Goal: Information Seeking & Learning: Compare options

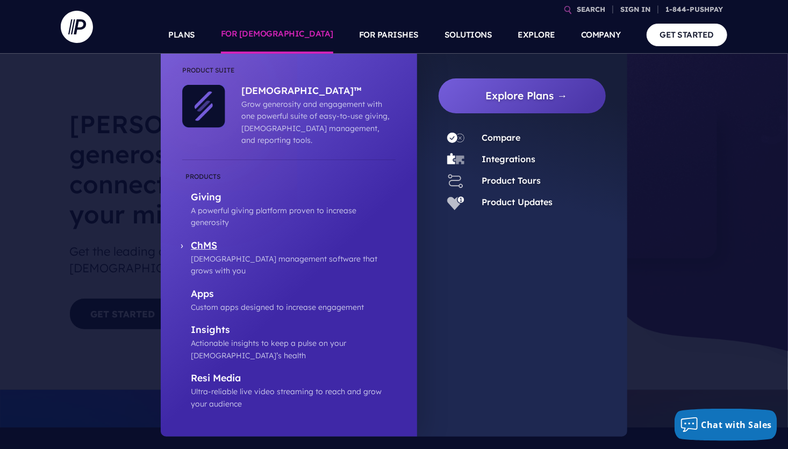
click at [203, 240] on p "ChMS" at bounding box center [293, 246] width 205 height 13
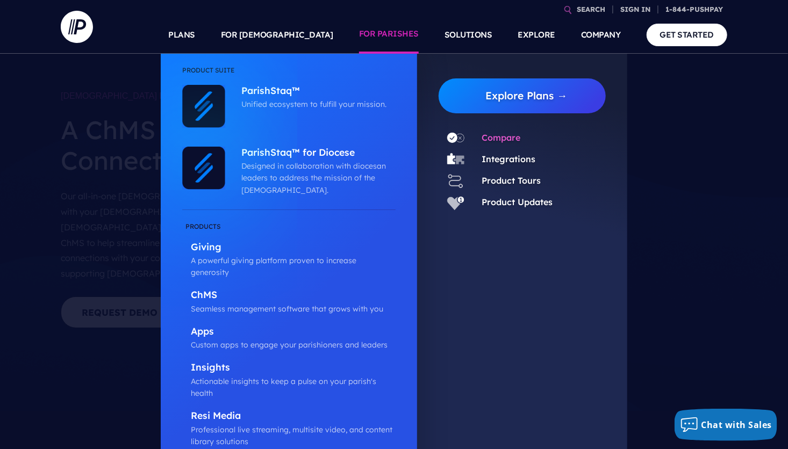
click at [494, 137] on link "Compare" at bounding box center [501, 137] width 39 height 11
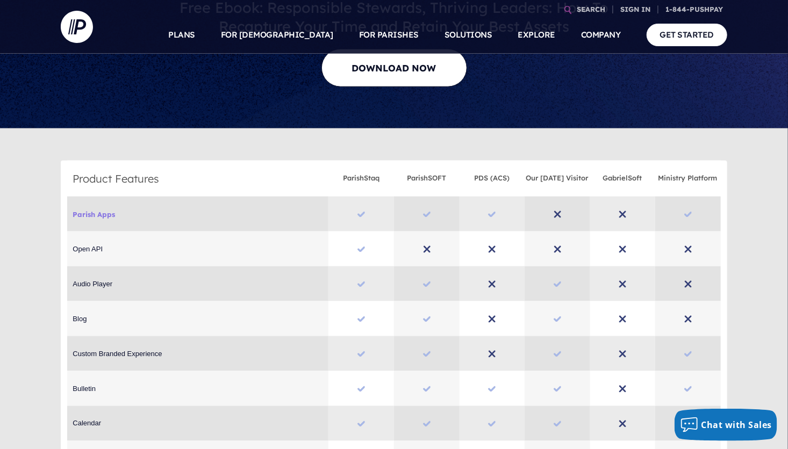
scroll to position [591, 0]
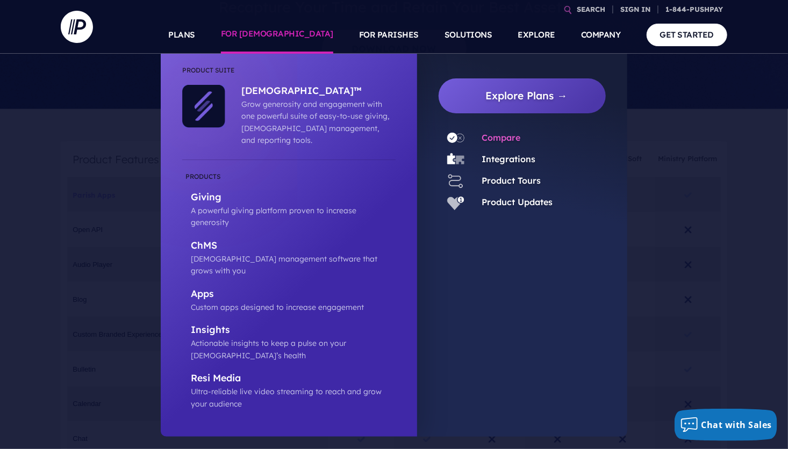
click at [482, 140] on link "Compare" at bounding box center [501, 137] width 39 height 11
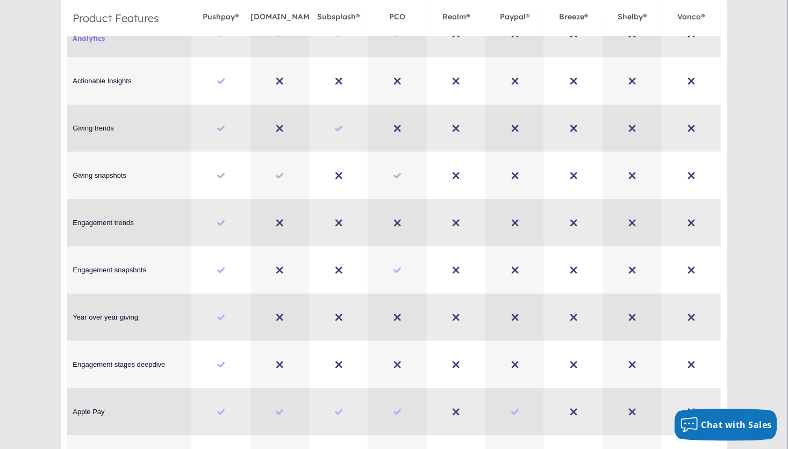
scroll to position [2297, 0]
